Goal: Task Accomplishment & Management: Manage account settings

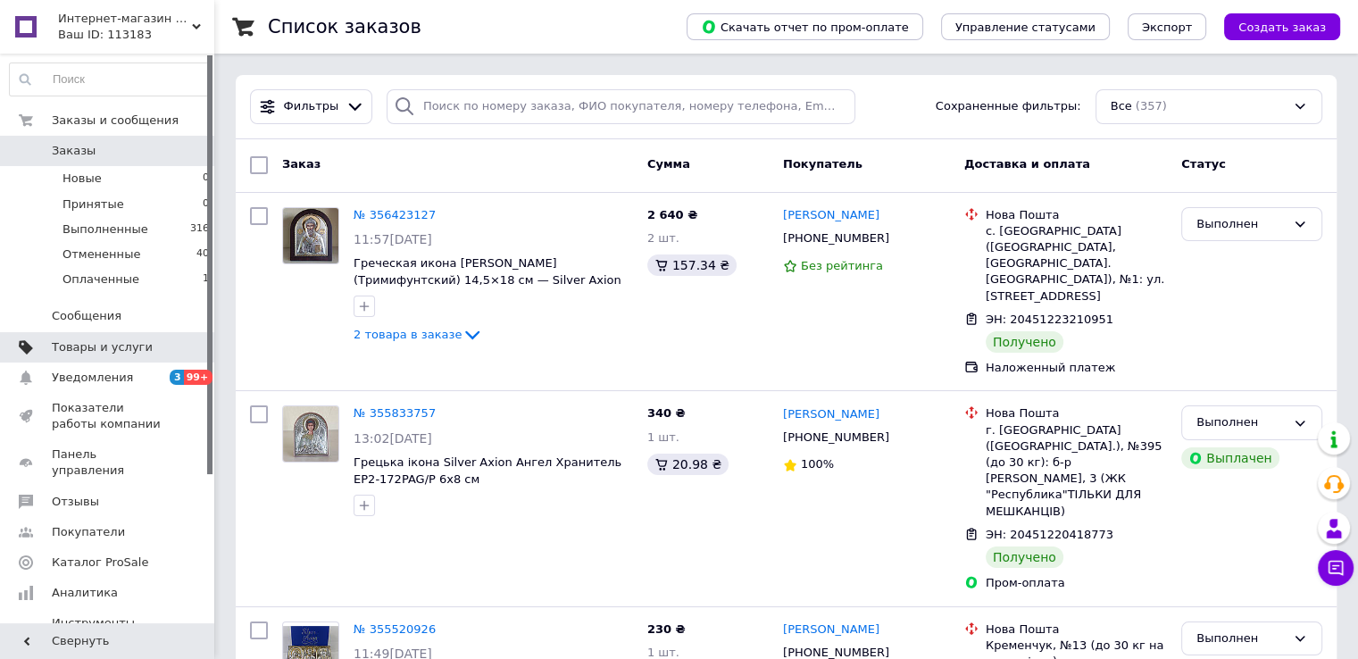
click at [81, 347] on span "Товары и услуги" at bounding box center [102, 347] width 101 height 16
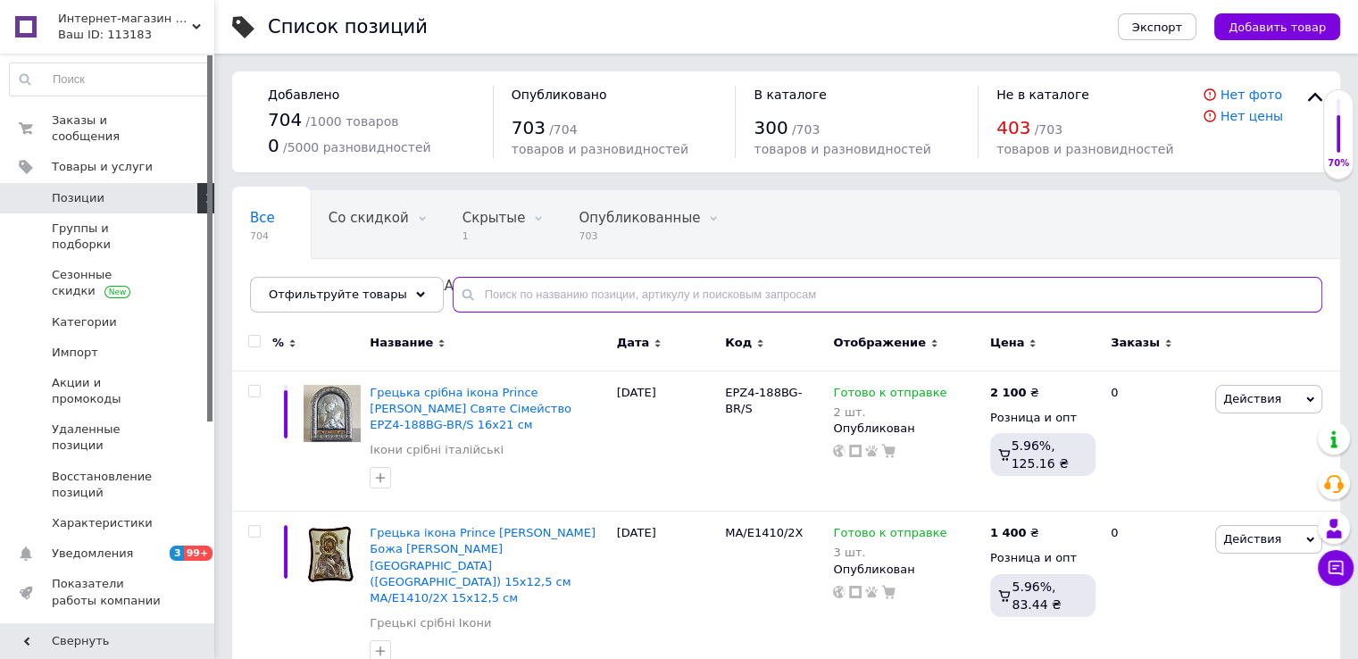
click at [466, 295] on input "text" at bounding box center [888, 295] width 870 height 36
paste input "1983846801"
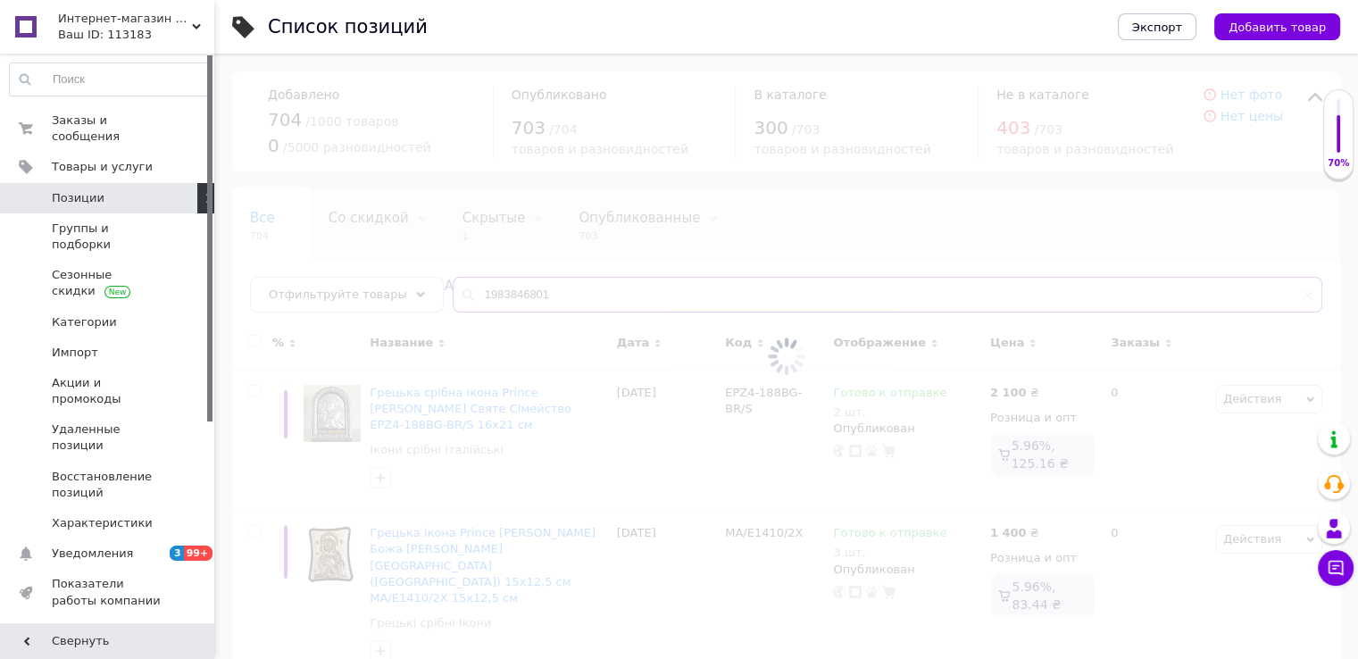
type input "1983846801"
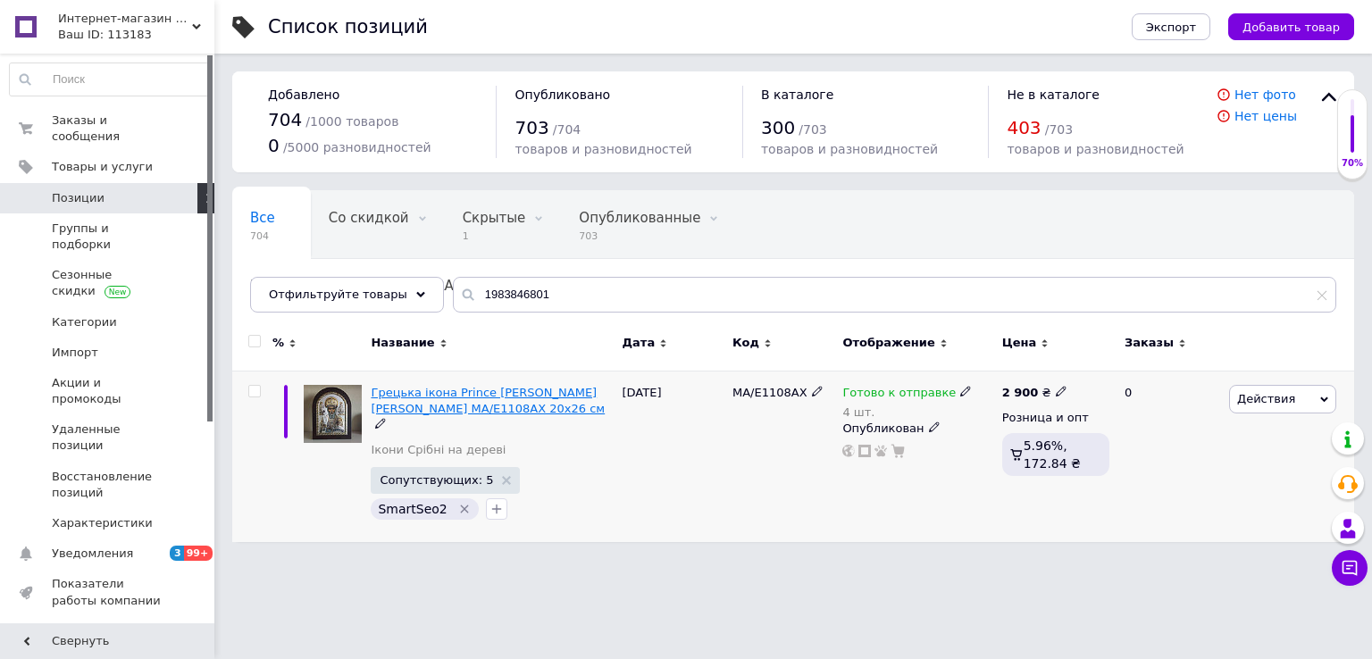
click at [428, 401] on span "Грецька ікона Prince [PERSON_NAME] [PERSON_NAME] MA/E1108AX 20х26 см" at bounding box center [488, 400] width 234 height 29
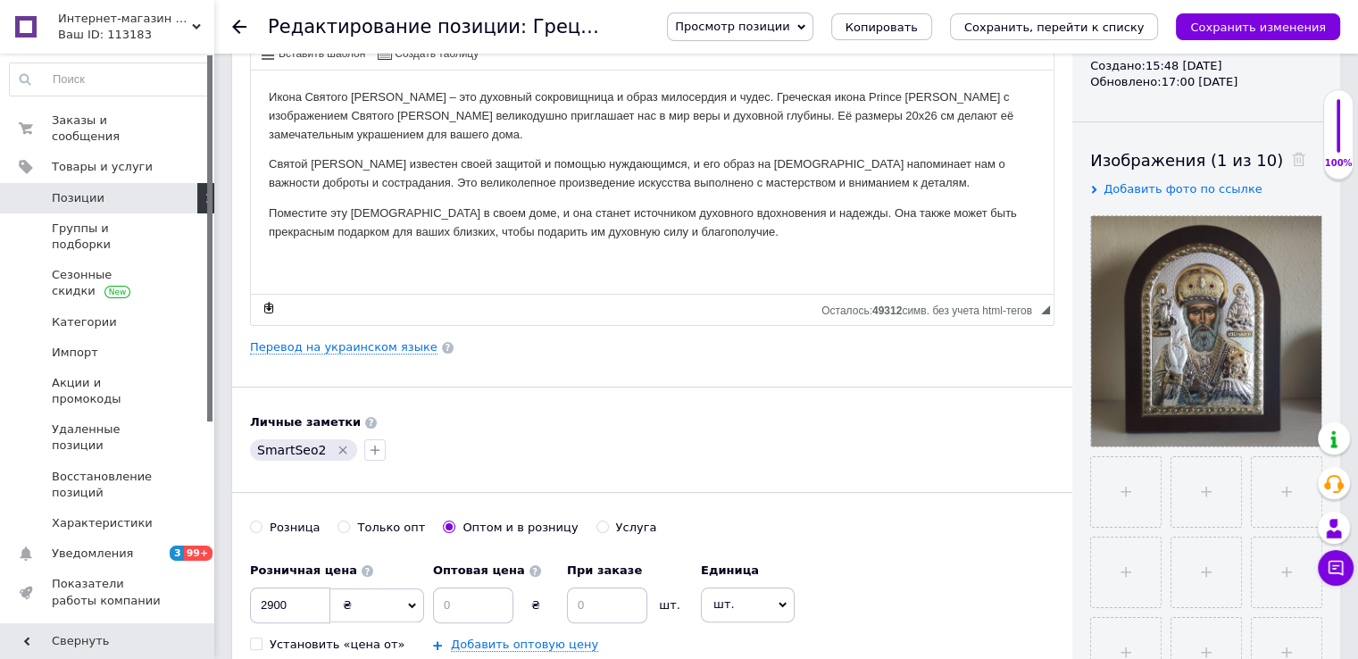
scroll to position [199, 0]
